Goal: Information Seeking & Learning: Learn about a topic

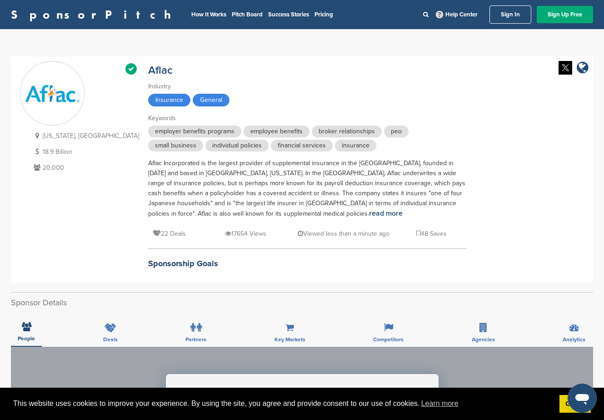
click at [45, 10] on link "SponsorPitch" at bounding box center [94, 15] width 166 height 12
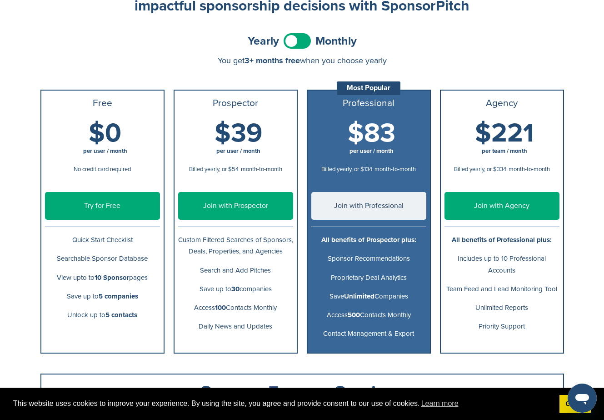
scroll to position [45, 0]
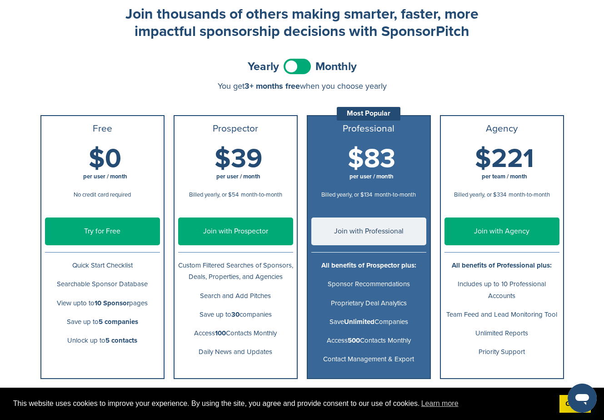
click at [118, 229] on link "Try for Free" at bounding box center [102, 231] width 115 height 28
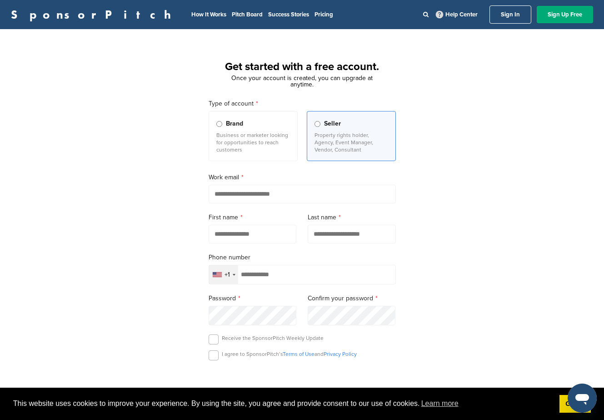
click at [230, 188] on input "email" at bounding box center [302, 194] width 187 height 19
drag, startPoint x: 445, startPoint y: 70, endPoint x: 377, endPoint y: 42, distance: 73.4
click at [445, 70] on div "Get started with a free account. Once your account is created, you can upgrade …" at bounding box center [302, 251] width 604 height 422
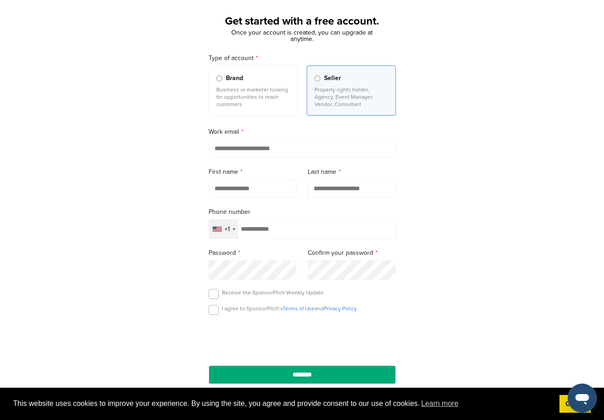
click at [238, 150] on input "email" at bounding box center [302, 148] width 187 height 19
type input "**********"
type input "*"
type input "****"
type input "*****"
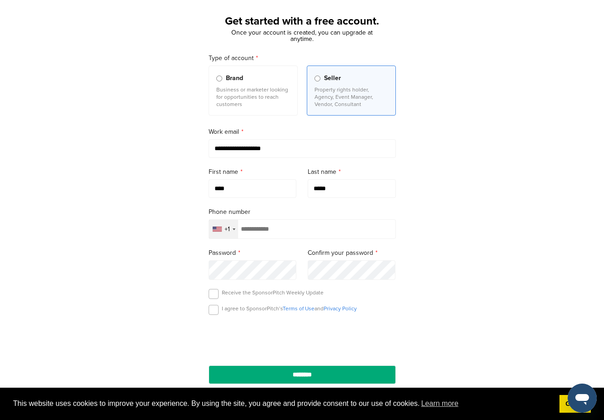
type input "*"
type input "**********"
click at [211, 312] on label at bounding box center [214, 310] width 10 height 10
click at [215, 296] on label at bounding box center [214, 294] width 10 height 10
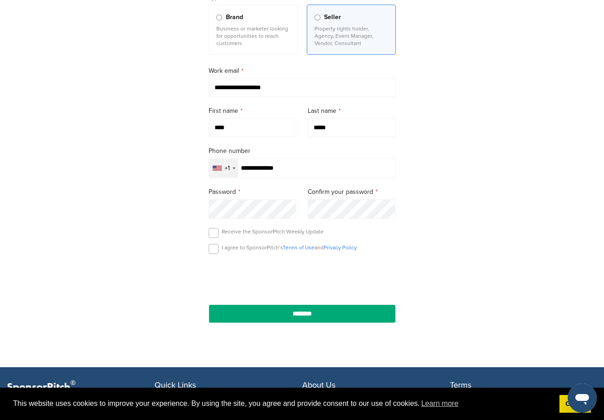
scroll to position [136, 0]
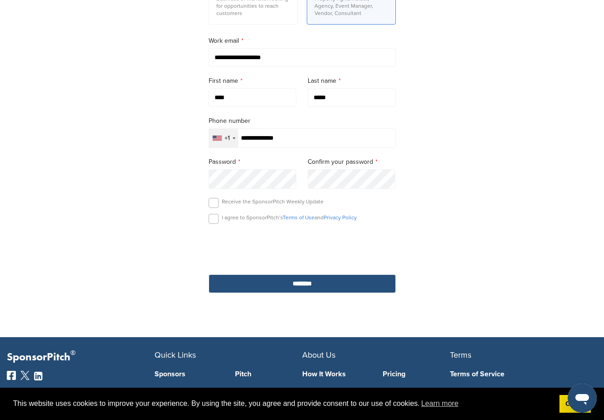
click at [310, 289] on input "********" at bounding box center [302, 283] width 187 height 19
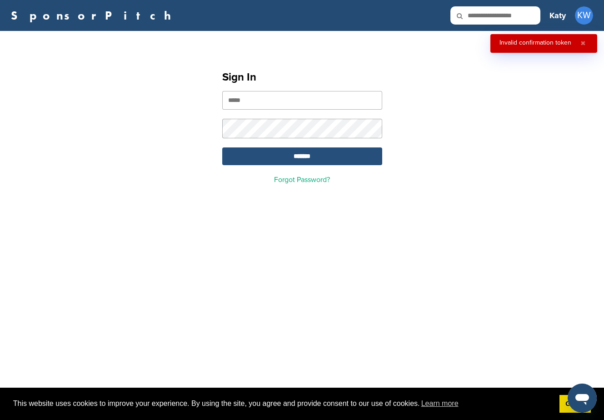
type input "**********"
click at [306, 159] on input "*******" at bounding box center [302, 156] width 160 height 18
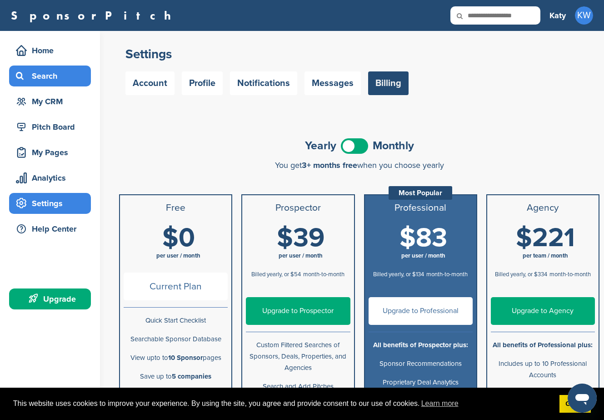
click at [47, 81] on div "Search" at bounding box center [52, 76] width 77 height 16
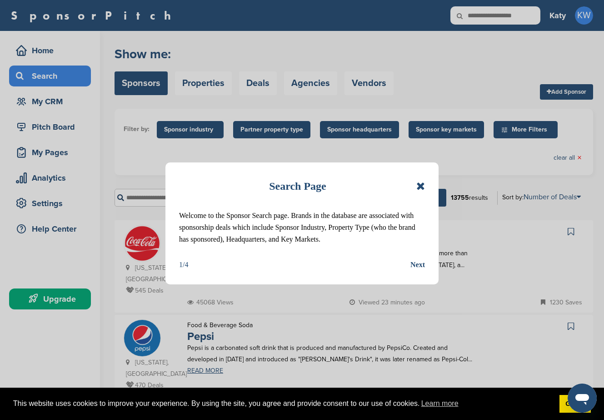
click at [420, 183] on icon at bounding box center [420, 185] width 9 height 11
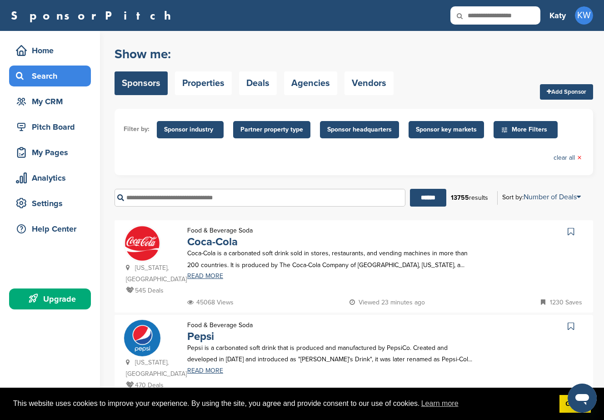
click at [420, 130] on span "Sponsor key markets" at bounding box center [446, 130] width 61 height 10
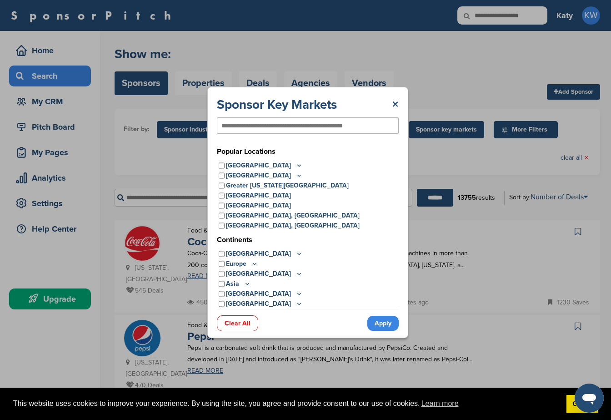
click at [296, 165] on icon at bounding box center [299, 165] width 7 height 8
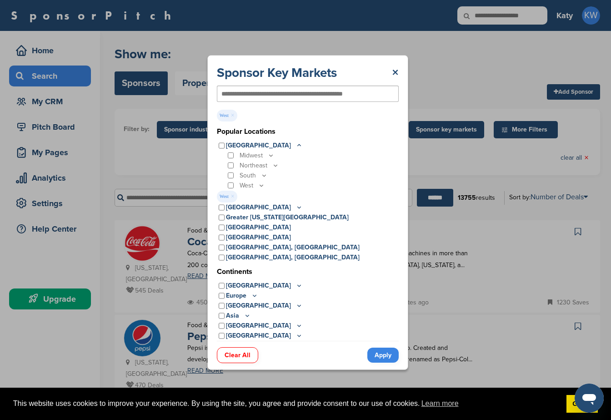
click at [382, 355] on link "Apply" at bounding box center [382, 354] width 31 height 15
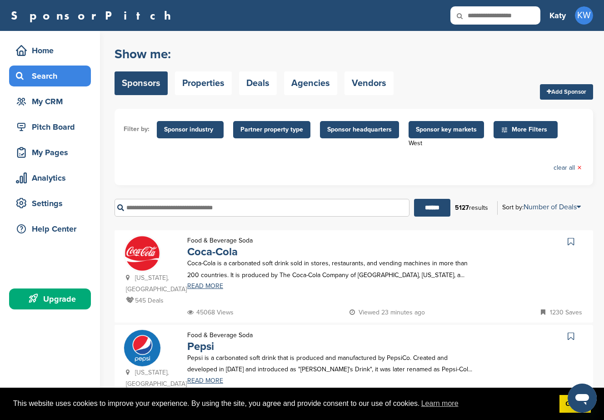
click at [355, 130] on span "Sponsor headquarters" at bounding box center [359, 130] width 65 height 10
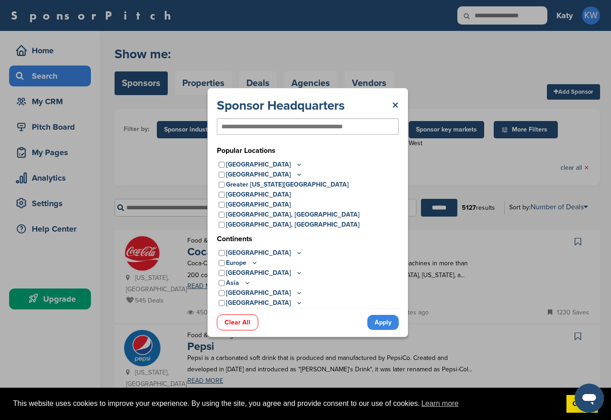
click at [296, 163] on icon at bounding box center [299, 164] width 7 height 8
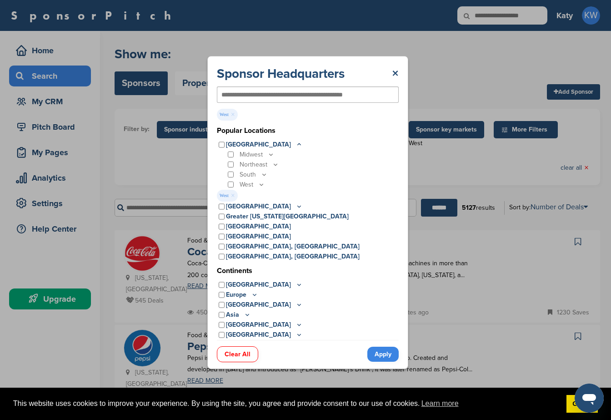
click at [386, 356] on link "Apply" at bounding box center [382, 353] width 31 height 15
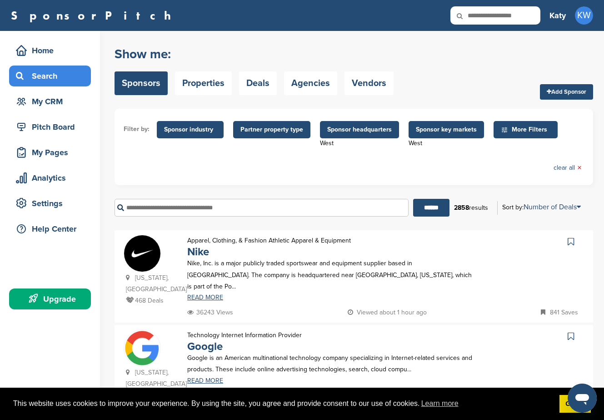
click at [204, 135] on span "Sponsor industry" at bounding box center [190, 129] width 67 height 17
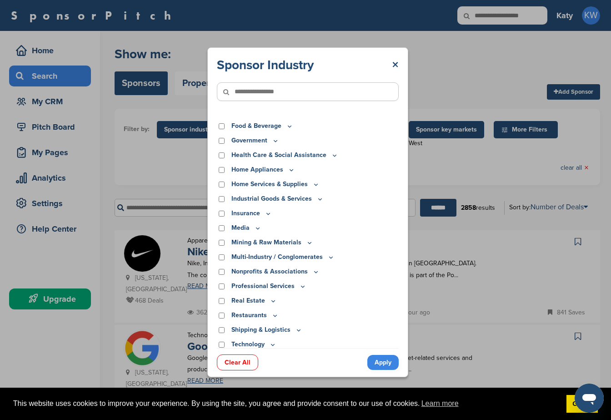
scroll to position [187, 0]
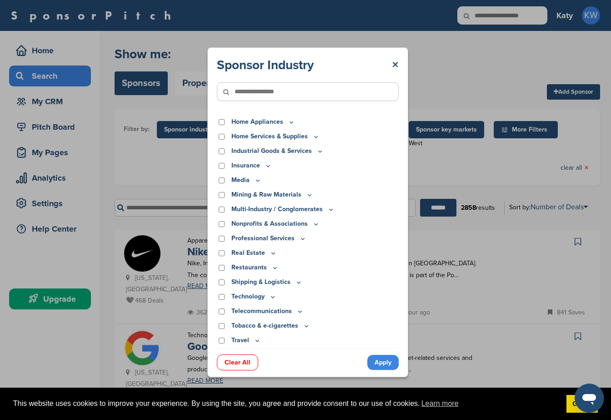
click at [261, 94] on input"] "text" at bounding box center [308, 91] width 182 height 19
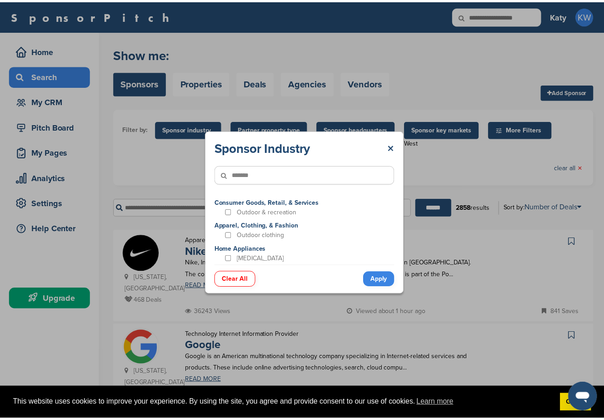
scroll to position [0, 0]
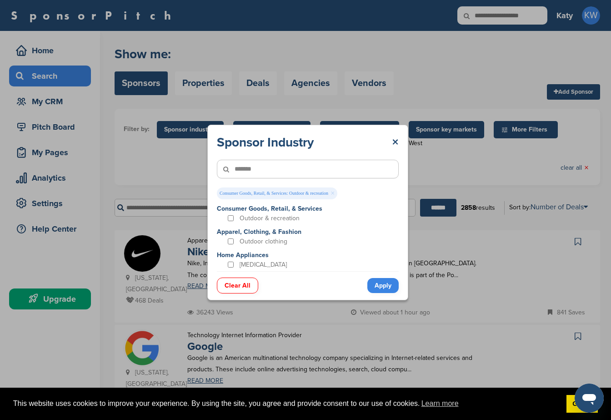
click at [389, 284] on link "Apply" at bounding box center [382, 285] width 31 height 15
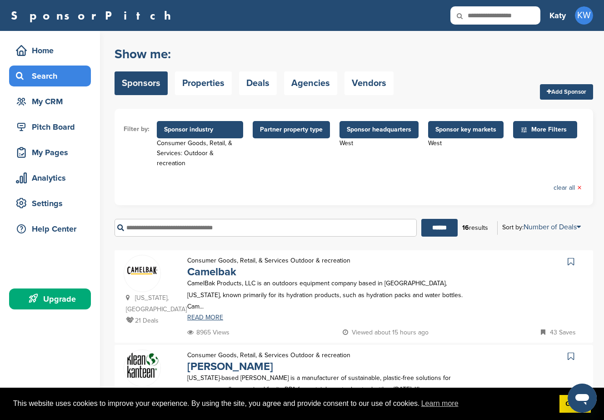
click at [536, 56] on div "Show me: Sponsors Properties Deals Agencies Vendors Add Sponsor" at bounding box center [354, 71] width 479 height 58
click at [218, 130] on span "Sponsor industry" at bounding box center [200, 130] width 72 height 10
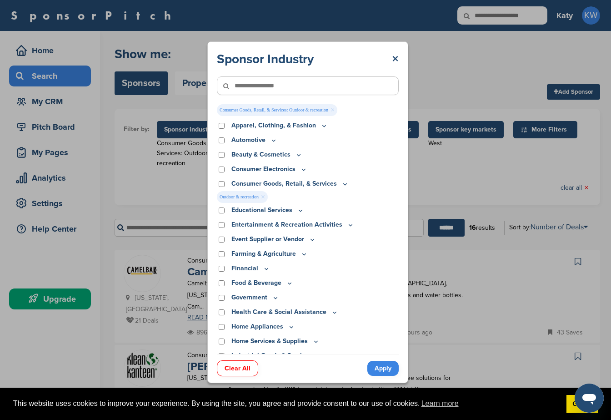
click at [131, 197] on div "Sponsor Industry × Consumer Goods, Retail, & Services: Outdoor & recreation × A…" at bounding box center [308, 212] width 616 height 424
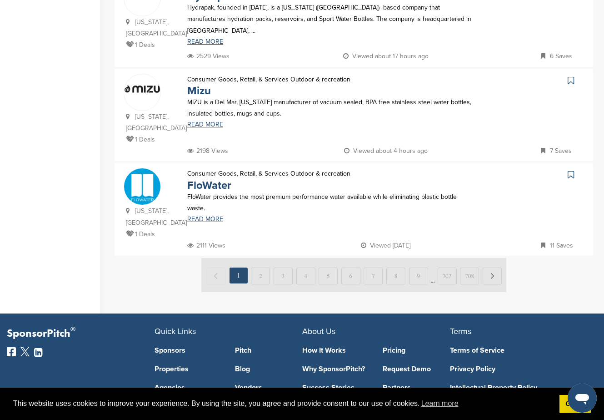
scroll to position [997, 0]
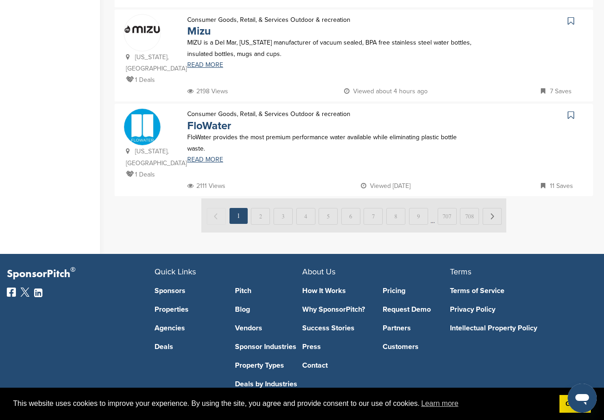
click at [257, 198] on img at bounding box center [353, 215] width 305 height 34
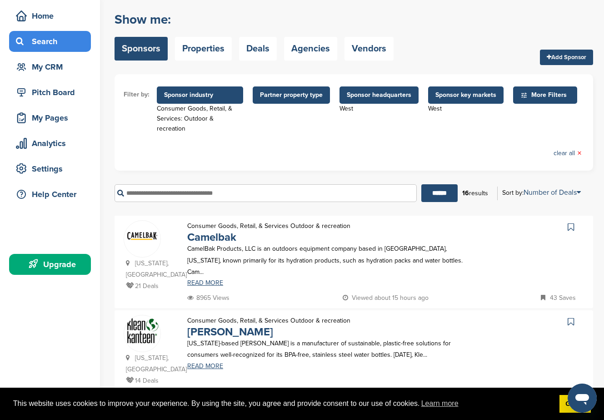
scroll to position [0, 0]
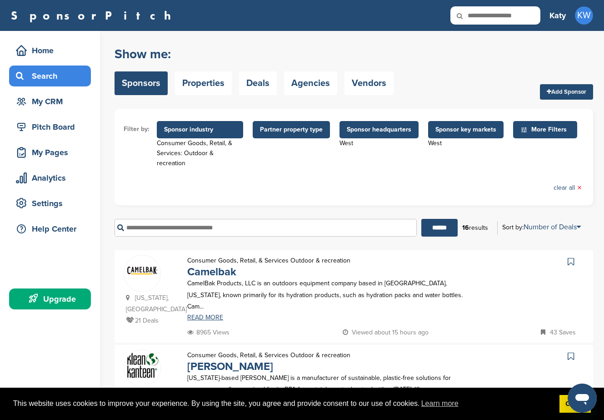
click at [225, 131] on span "Sponsor industry" at bounding box center [200, 130] width 72 height 10
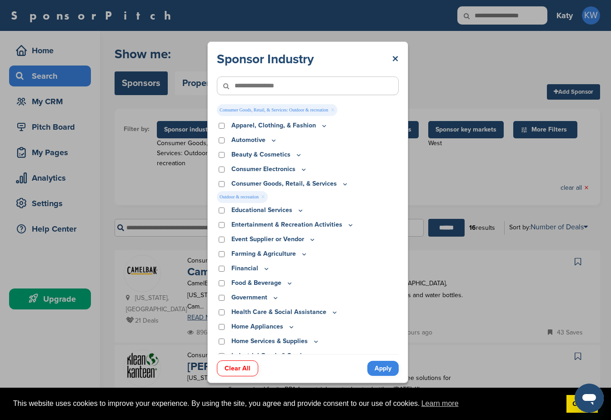
click at [260, 88] on input"] "text" at bounding box center [308, 85] width 182 height 19
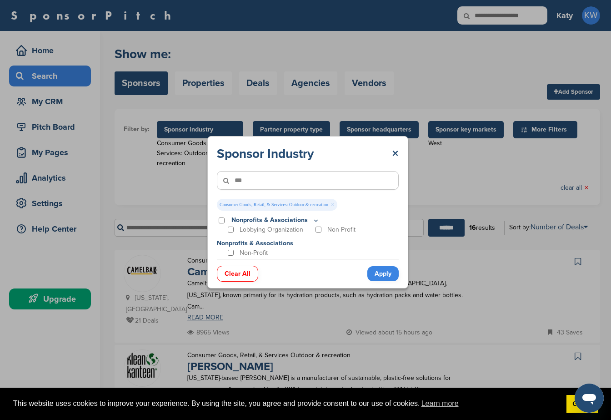
type input"] "***"
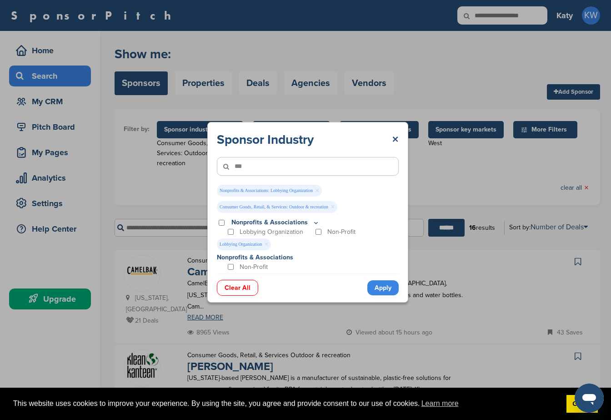
click at [385, 285] on link "Apply" at bounding box center [382, 287] width 31 height 15
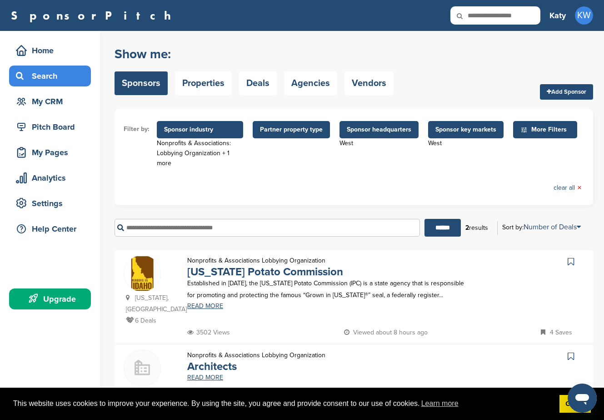
click at [288, 134] on span "Partner property type" at bounding box center [291, 130] width 63 height 10
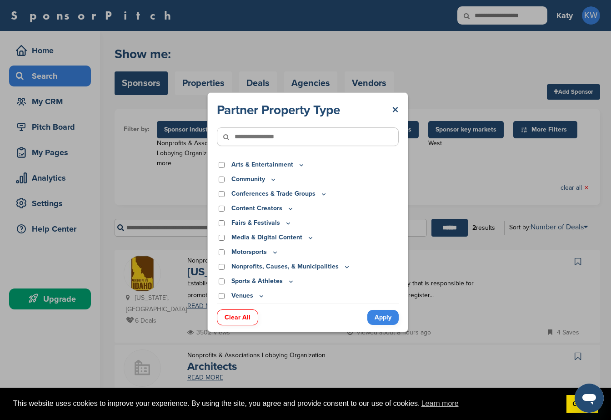
click at [298, 165] on icon at bounding box center [301, 165] width 7 height 8
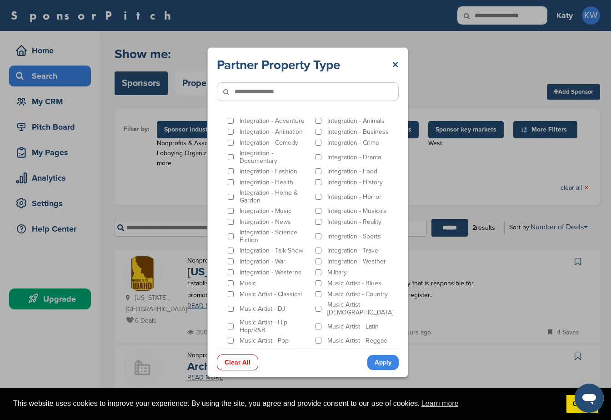
scroll to position [91, 0]
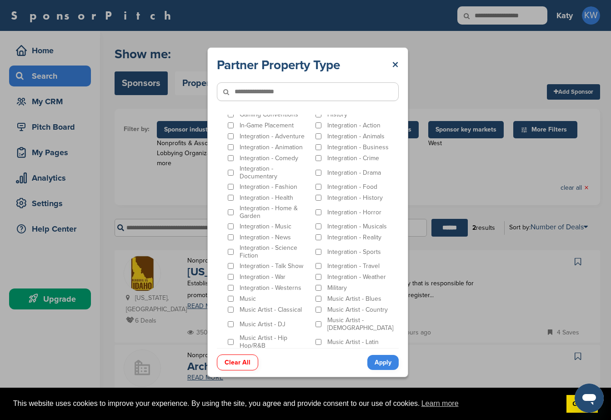
click at [276, 94] on input"] "text" at bounding box center [308, 91] width 182 height 19
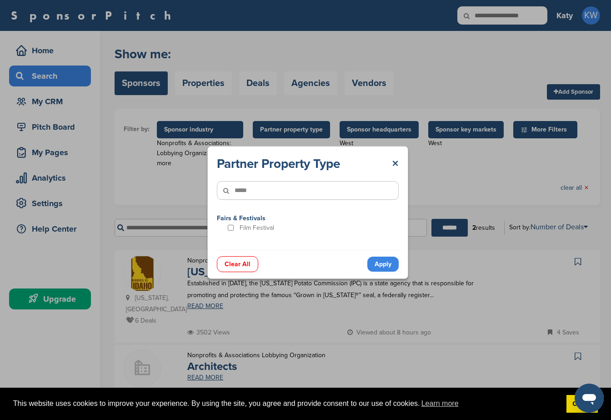
type input"] "****"
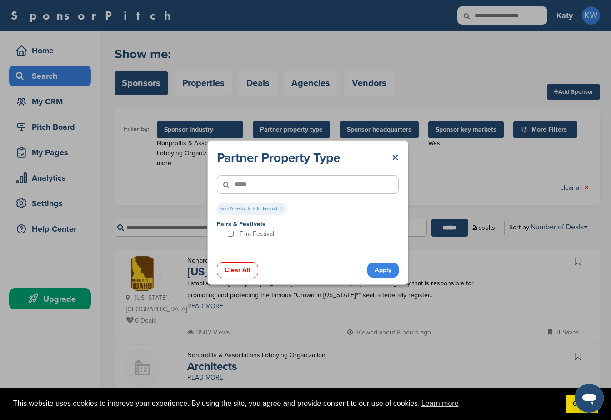
click at [374, 266] on link "Apply" at bounding box center [382, 269] width 31 height 15
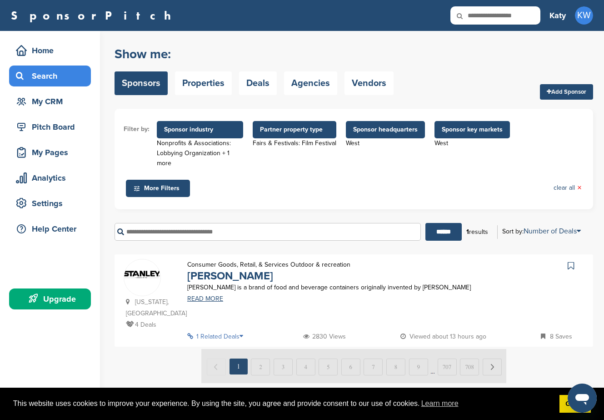
click at [160, 169] on ul "Filter by: Sponsor industry Nonprofits & Associations: Lobbying Organization + …" at bounding box center [354, 159] width 461 height 82
click at [164, 160] on div "Nonprofits & Associations: Lobbying Organization + 1 more" at bounding box center [200, 153] width 86 height 30
click at [176, 134] on span "Sponsor industry" at bounding box center [200, 130] width 72 height 10
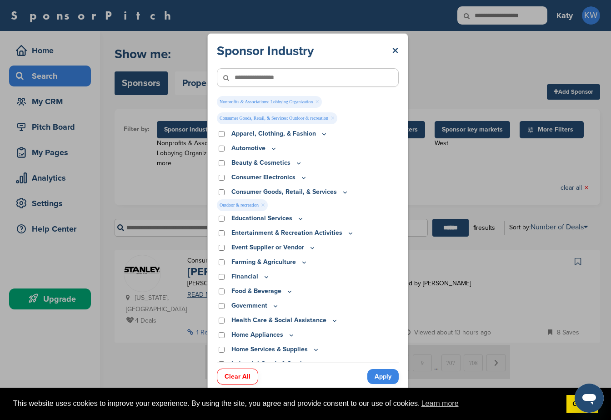
click at [319, 103] on link "×" at bounding box center [317, 102] width 4 height 10
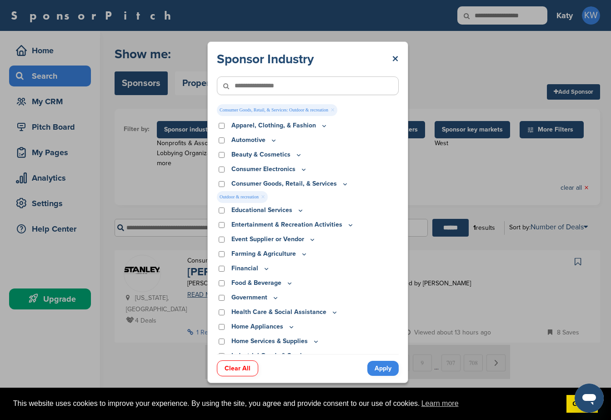
click at [335, 109] on link "×" at bounding box center [333, 110] width 4 height 10
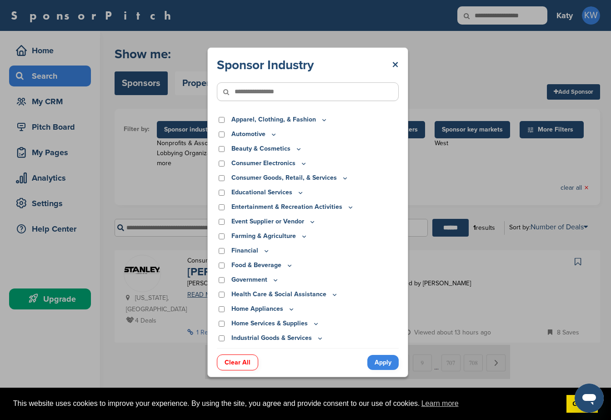
click at [446, 90] on div "Sponsor Industry × Apparel, Clothing, & Fashion Accessories Athletic Apparel & …" at bounding box center [308, 212] width 616 height 424
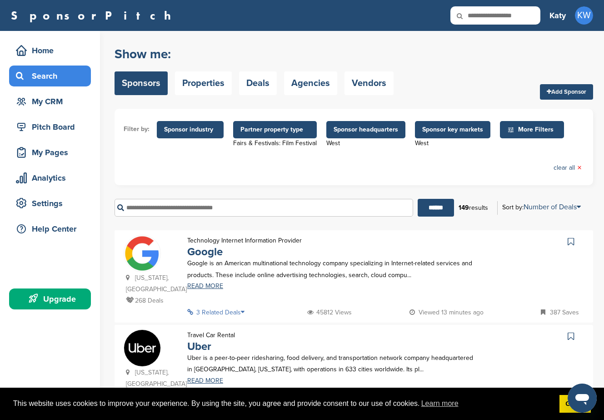
click at [532, 130] on span "More Filters" at bounding box center [533, 130] width 52 height 10
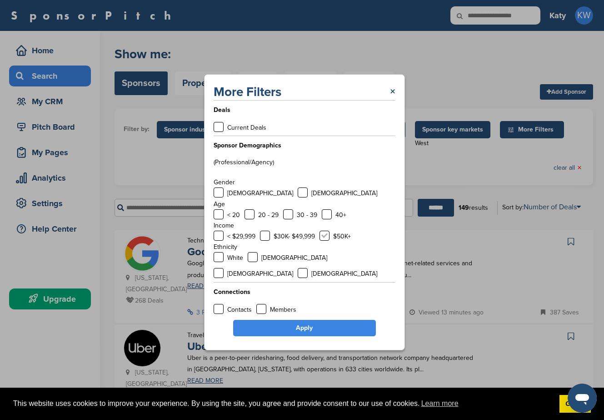
click at [324, 241] on label at bounding box center [325, 236] width 10 height 10
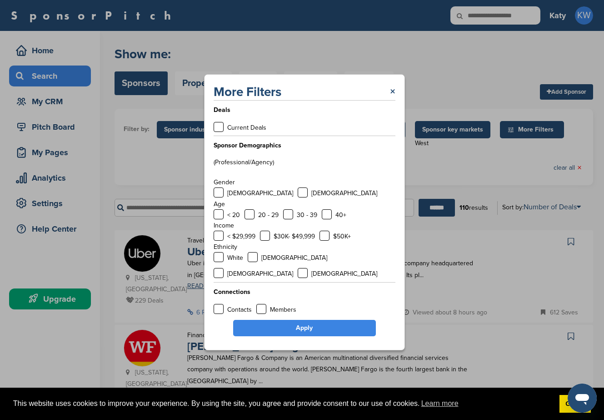
click at [312, 321] on link "Apply" at bounding box center [304, 328] width 143 height 16
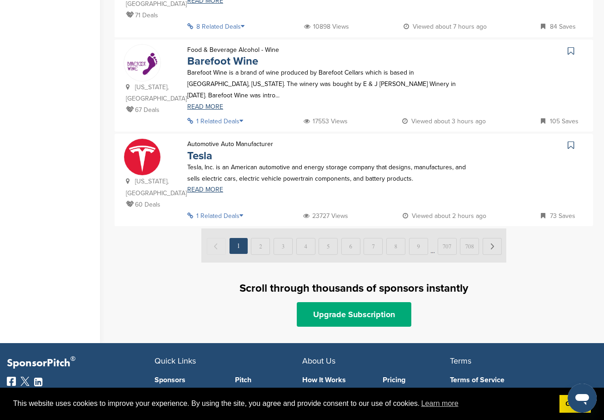
scroll to position [932, 0]
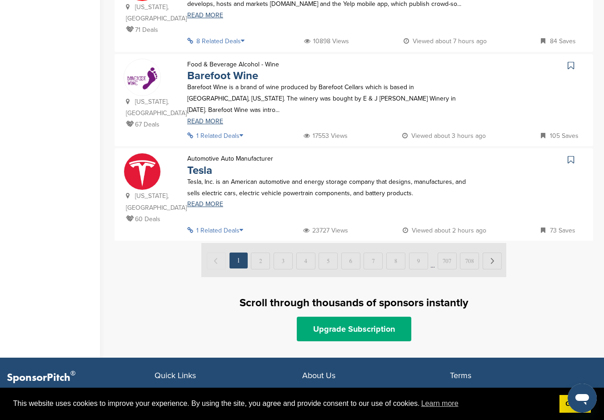
click at [260, 251] on img at bounding box center [353, 260] width 305 height 34
click at [494, 253] on img at bounding box center [353, 260] width 305 height 34
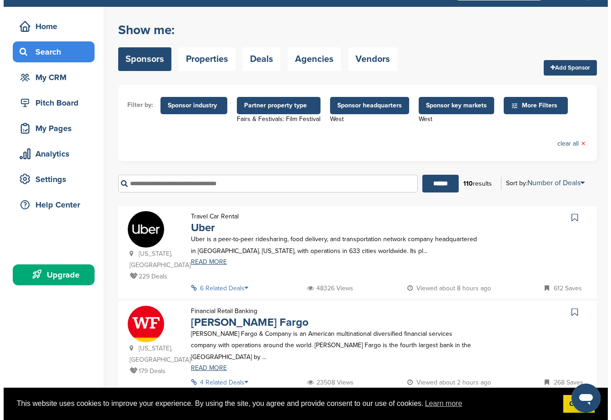
scroll to position [0, 0]
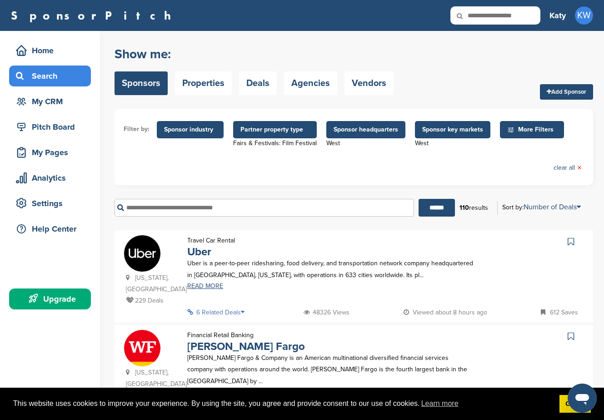
click at [184, 129] on span "Sponsor industry" at bounding box center [190, 130] width 52 height 10
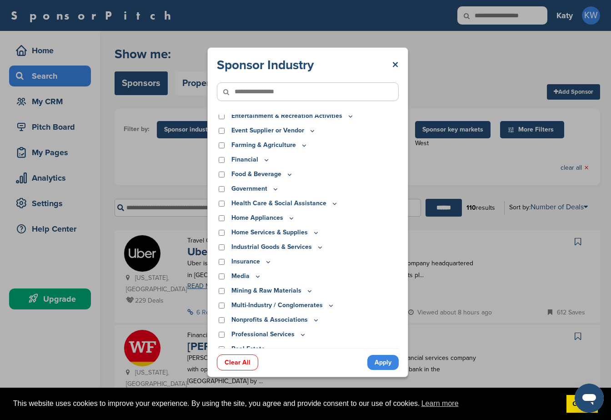
scroll to position [136, 0]
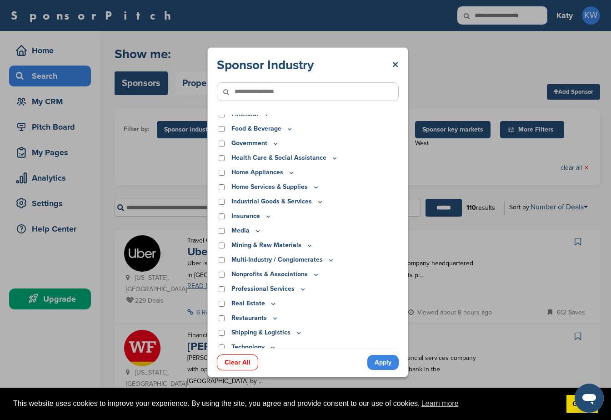
click at [257, 232] on icon at bounding box center [257, 231] width 7 height 8
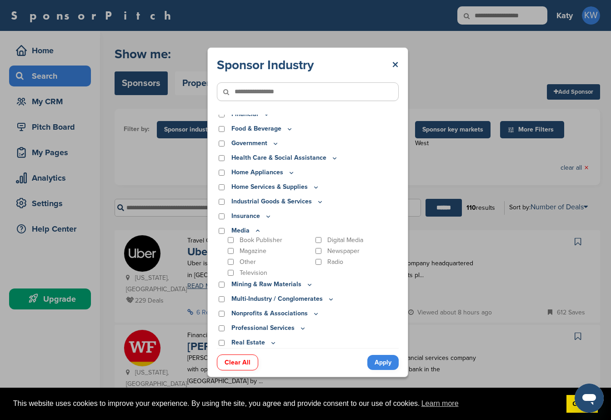
click at [257, 232] on icon at bounding box center [257, 231] width 7 height 8
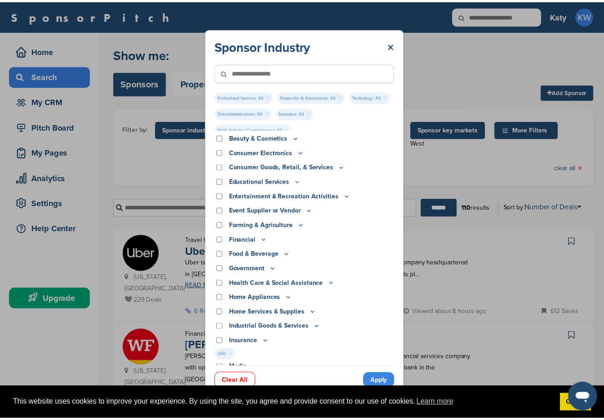
scroll to position [29, 0]
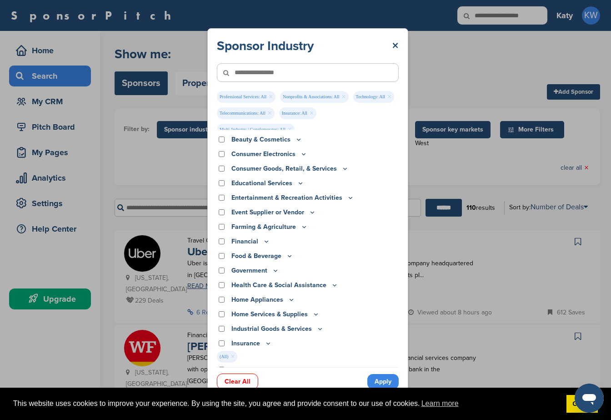
click at [374, 382] on link "Apply" at bounding box center [382, 381] width 31 height 15
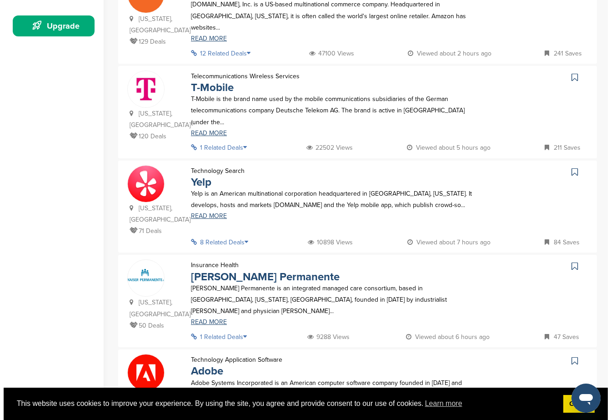
scroll to position [0, 0]
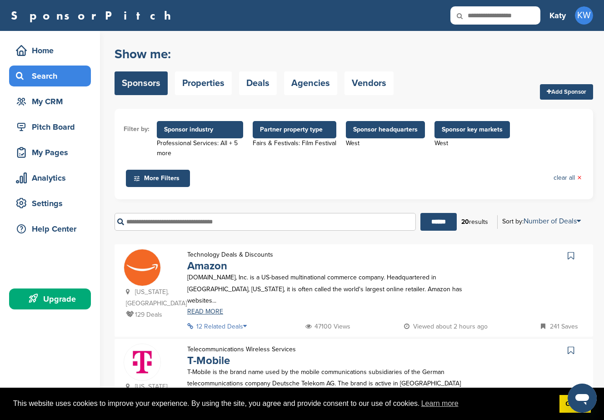
click at [198, 134] on span "Sponsor industry" at bounding box center [200, 130] width 72 height 10
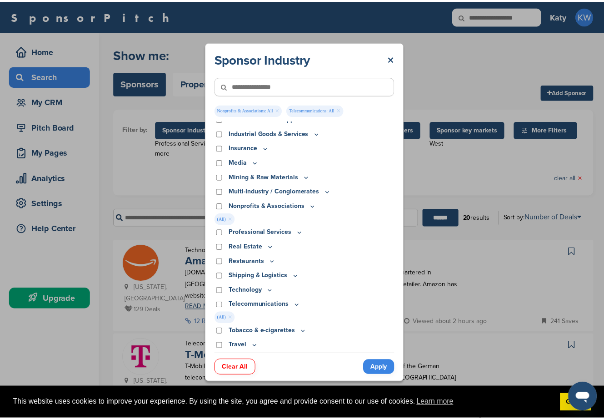
scroll to position [199, 0]
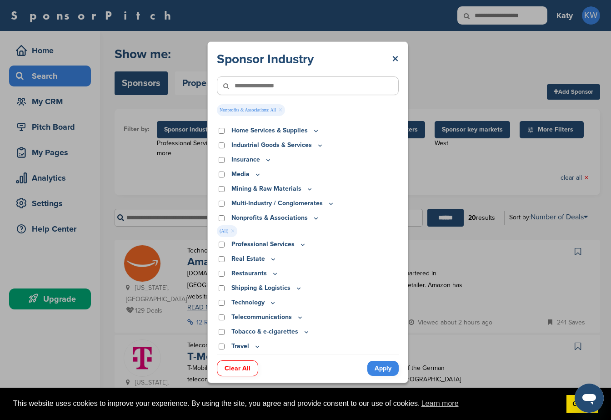
click at [387, 371] on link "Apply" at bounding box center [382, 368] width 31 height 15
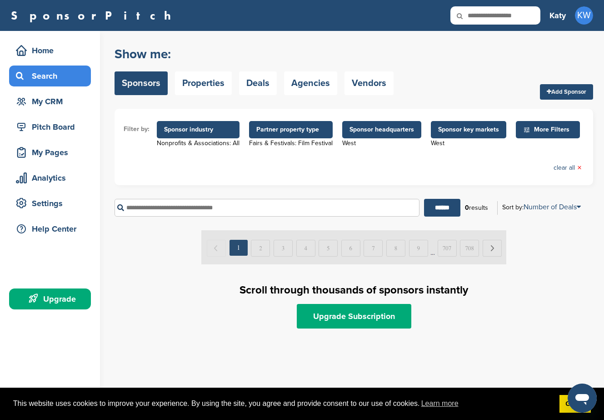
click at [541, 128] on span "More Filters" at bounding box center [549, 130] width 52 height 10
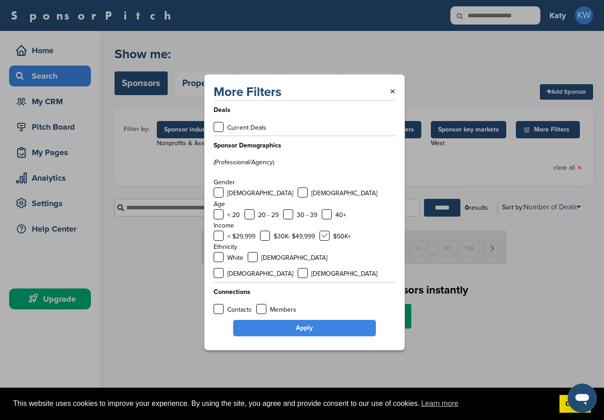
click at [326, 241] on label at bounding box center [325, 236] width 10 height 10
click at [310, 320] on link "Apply" at bounding box center [304, 328] width 143 height 16
